Goal: Communication & Community: Answer question/provide support

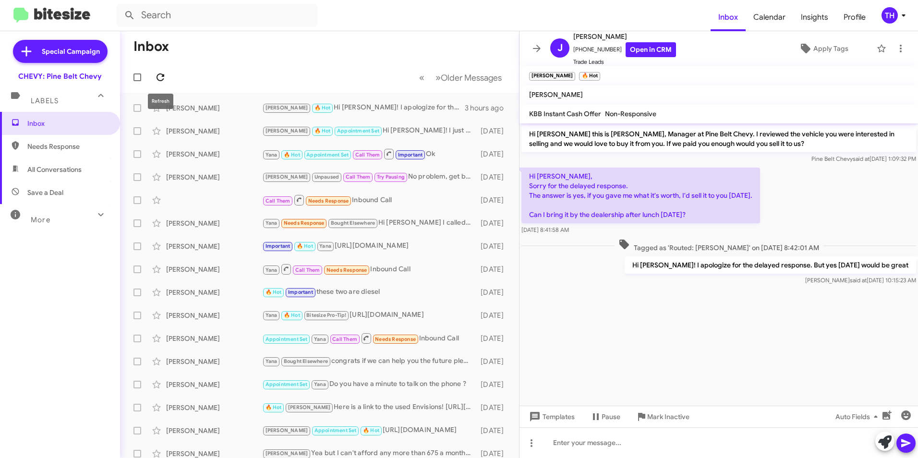
click at [161, 79] on icon at bounding box center [161, 78] width 12 height 12
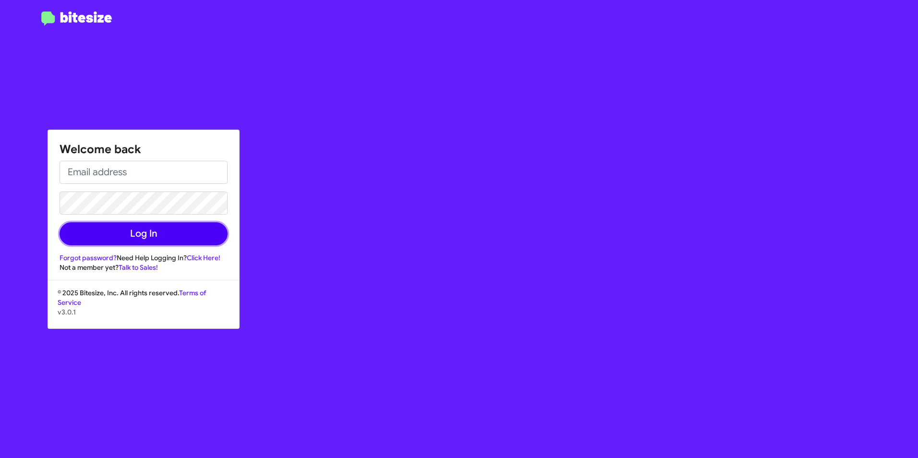
drag, startPoint x: 196, startPoint y: 240, endPoint x: 22, endPoint y: 257, distance: 174.8
click at [196, 239] on button "Log In" at bounding box center [144, 233] width 168 height 23
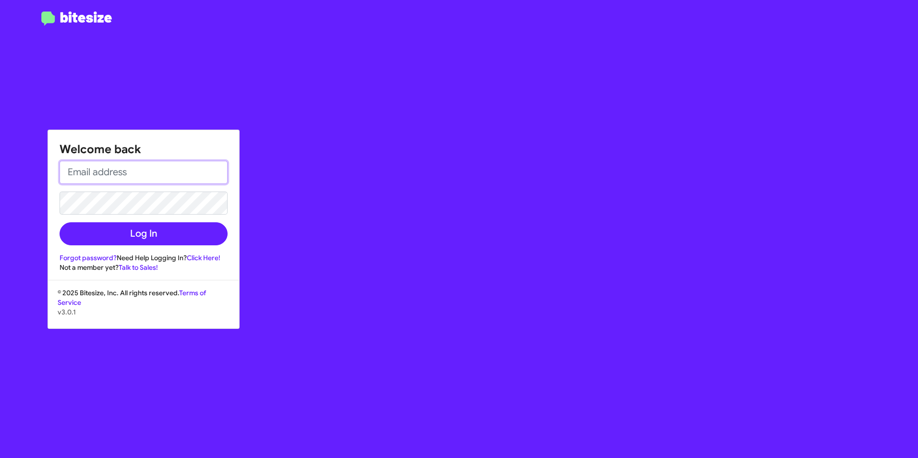
type input "[EMAIL_ADDRESS][DOMAIN_NAME]"
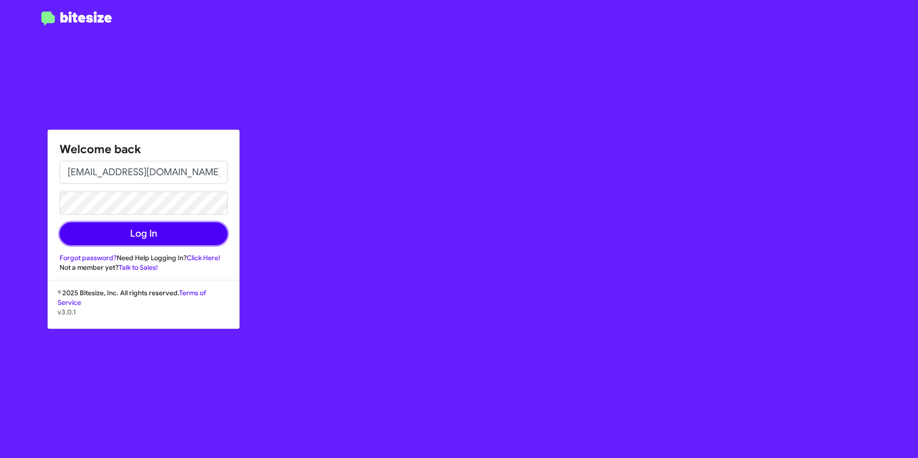
click at [135, 237] on button "Log In" at bounding box center [144, 233] width 168 height 23
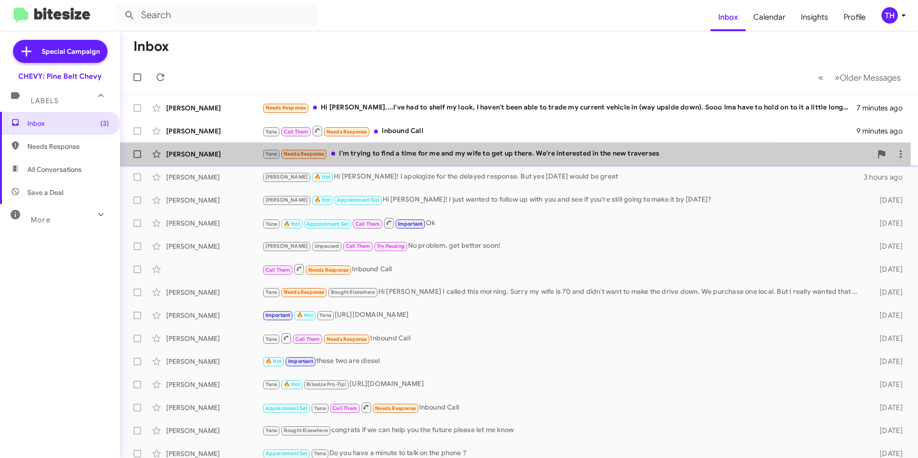
click at [415, 155] on div "[PERSON_NAME] Needs Response I'm trying to find a time for me and my wife to ge…" at bounding box center [567, 153] width 610 height 11
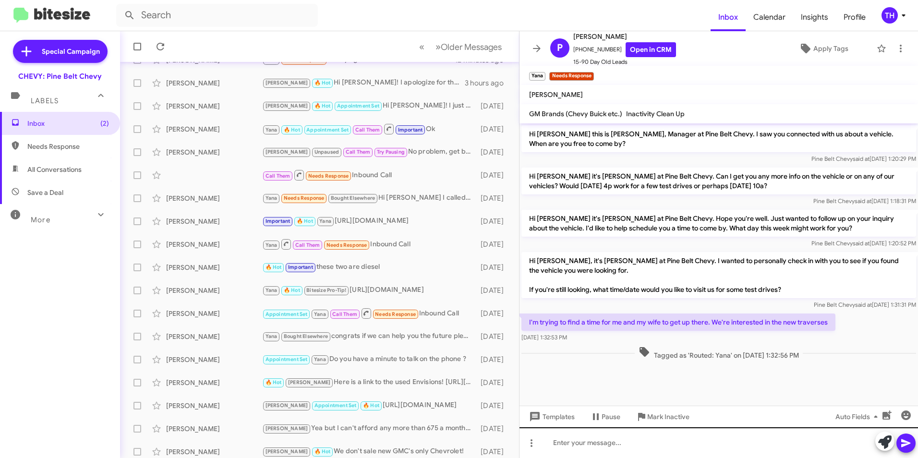
scroll to position [99, 0]
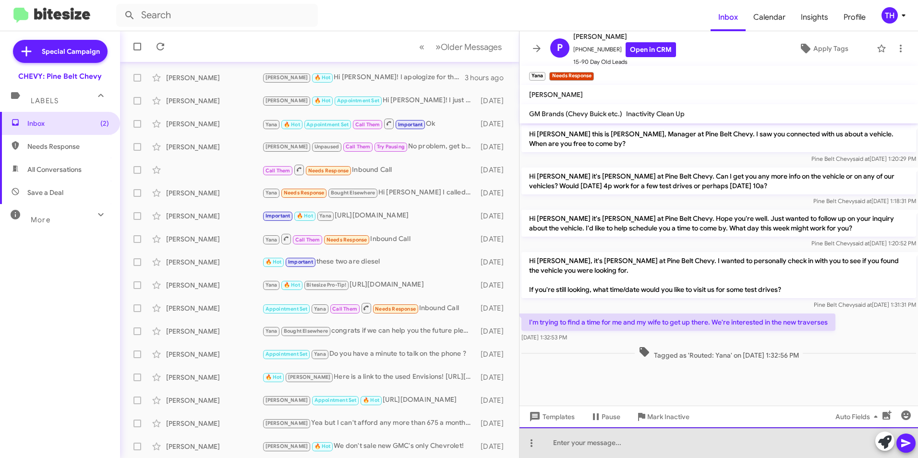
click at [559, 444] on div at bounding box center [719, 443] width 399 height 31
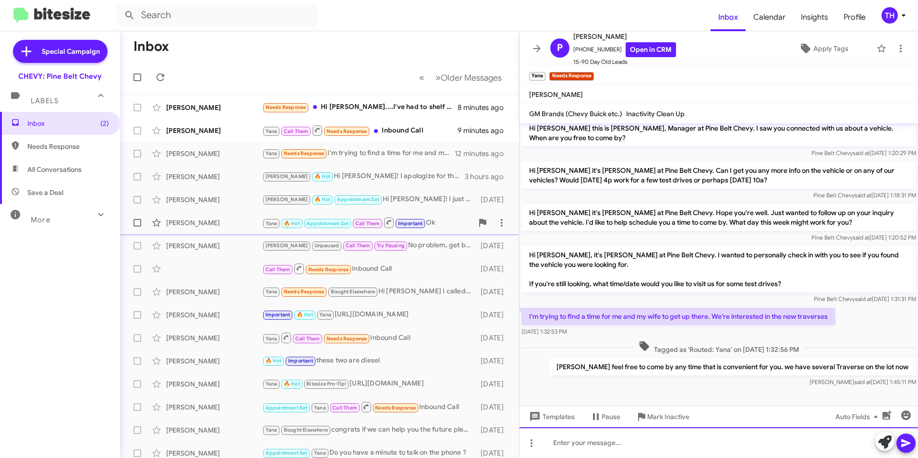
scroll to position [0, 0]
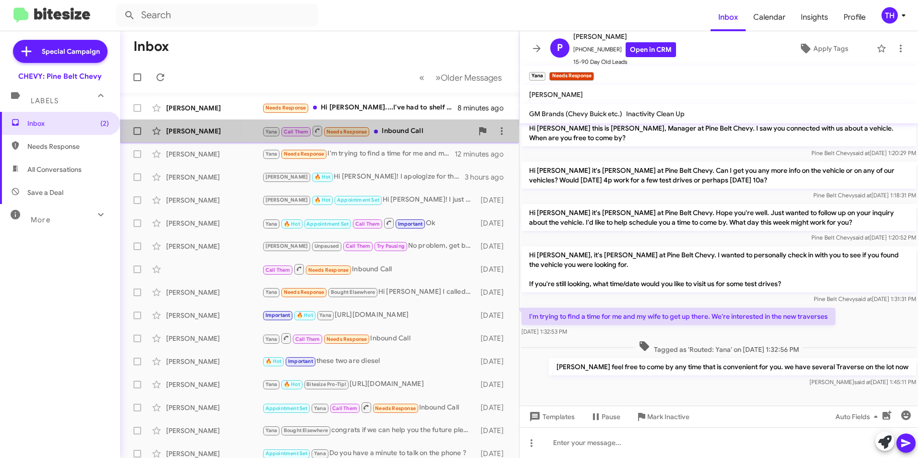
click at [396, 132] on div "Yana Call Them Needs Response Inbound Call" at bounding box center [367, 131] width 211 height 12
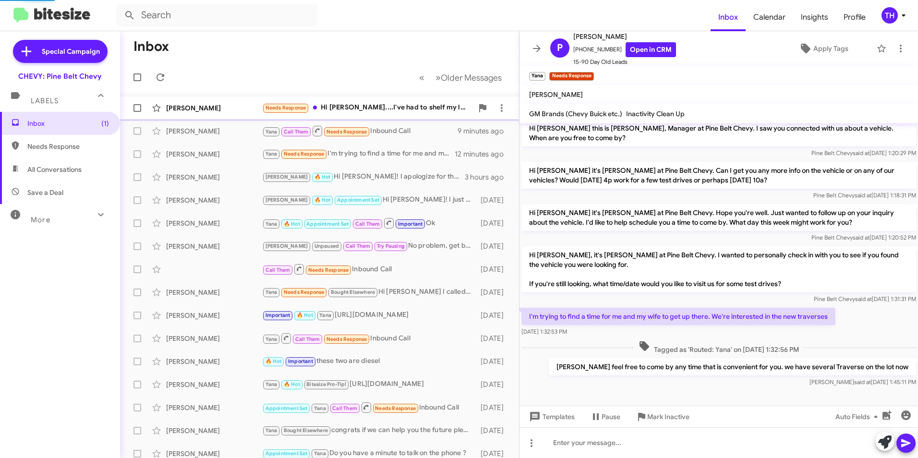
scroll to position [215, 0]
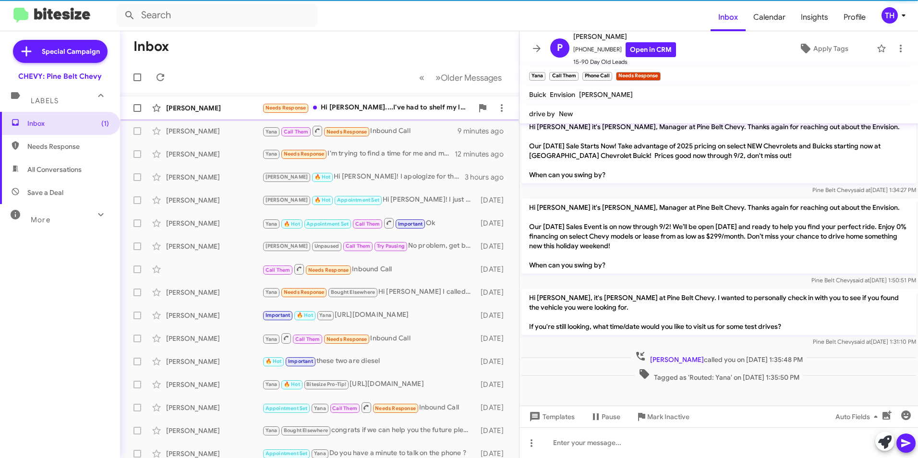
click at [228, 111] on div "[PERSON_NAME]" at bounding box center [214, 108] width 96 height 10
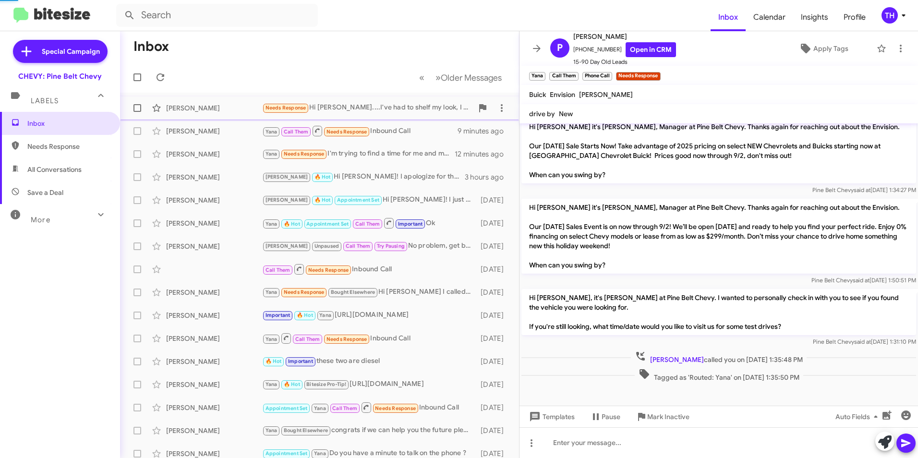
scroll to position [264, 0]
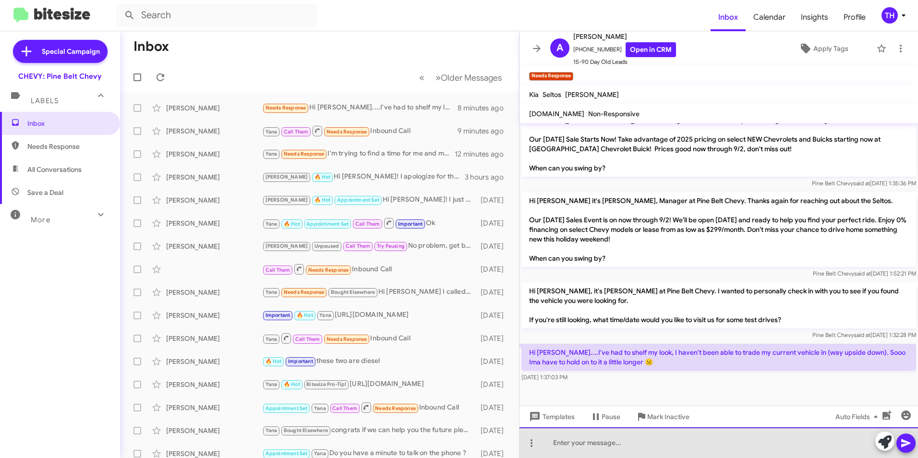
click at [590, 444] on div at bounding box center [719, 443] width 399 height 31
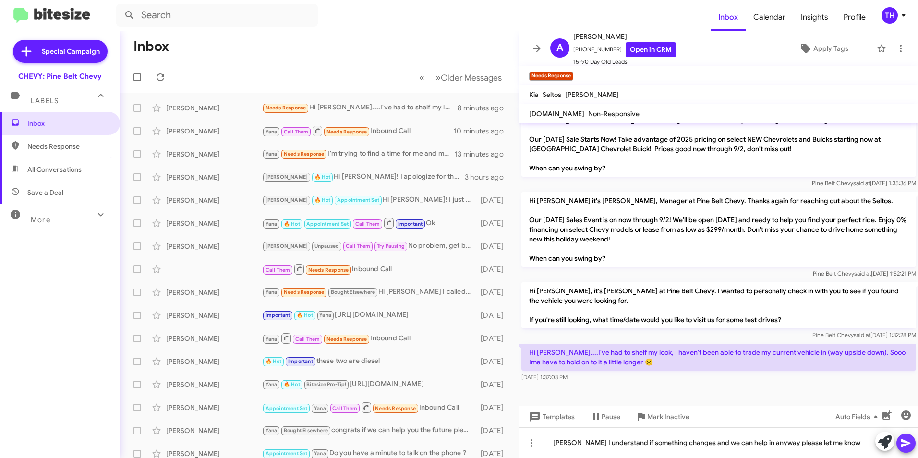
click at [913, 443] on button at bounding box center [906, 443] width 19 height 19
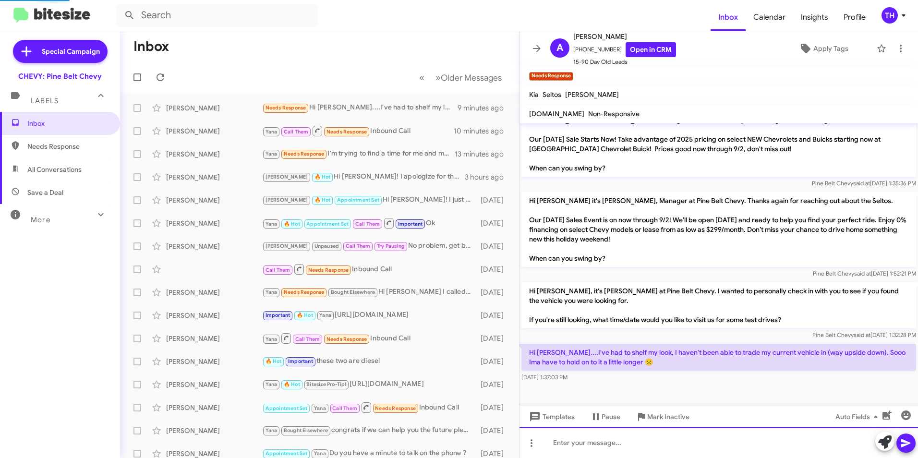
scroll to position [0, 0]
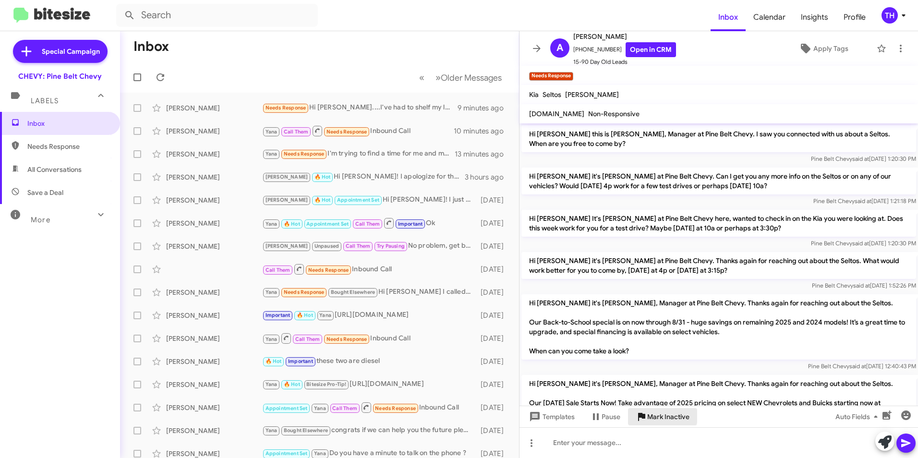
click at [644, 416] on icon at bounding box center [641, 417] width 7 height 8
